Goal: Transaction & Acquisition: Purchase product/service

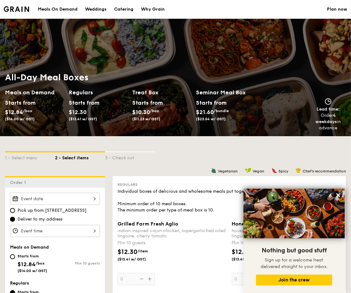
click at [43, 11] on div "Meals On Demand" at bounding box center [58, 9] width 40 height 19
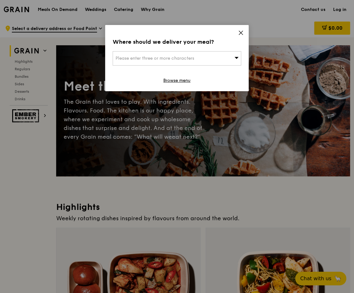
click at [245, 33] on div "Where should we deliver your meal? Please enter three or more characters Browse…" at bounding box center [177, 58] width 144 height 66
click at [238, 34] on icon at bounding box center [241, 33] width 6 height 6
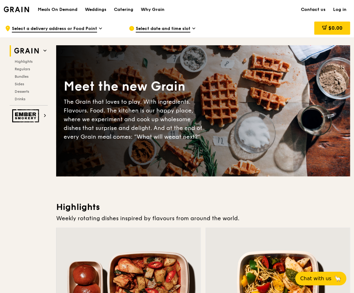
click at [316, 10] on link "Contact us" at bounding box center [313, 9] width 32 height 19
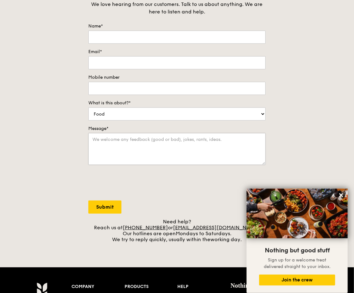
scroll to position [94, 0]
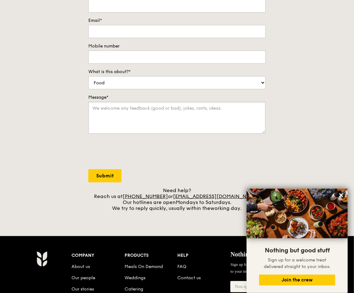
click at [234, 119] on textarea "Message*" at bounding box center [176, 118] width 177 height 32
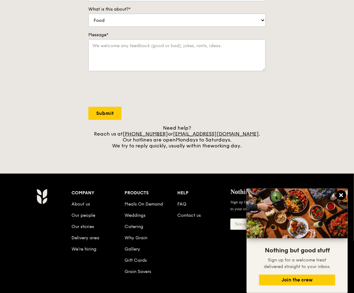
click at [337, 195] on button at bounding box center [341, 195] width 10 height 10
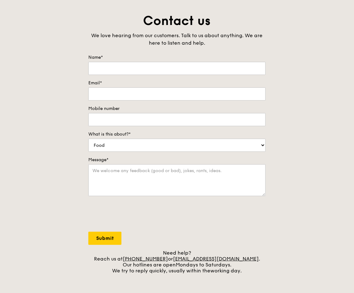
scroll to position [0, 0]
